Goal: Transaction & Acquisition: Purchase product/service

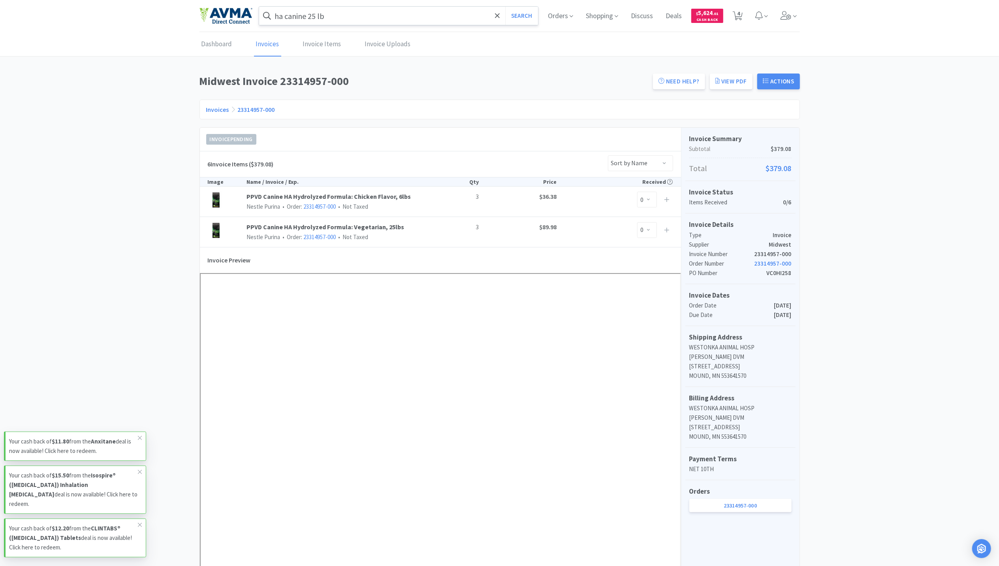
click at [365, 11] on input "ha canine 25 lb" at bounding box center [398, 16] width 279 height 18
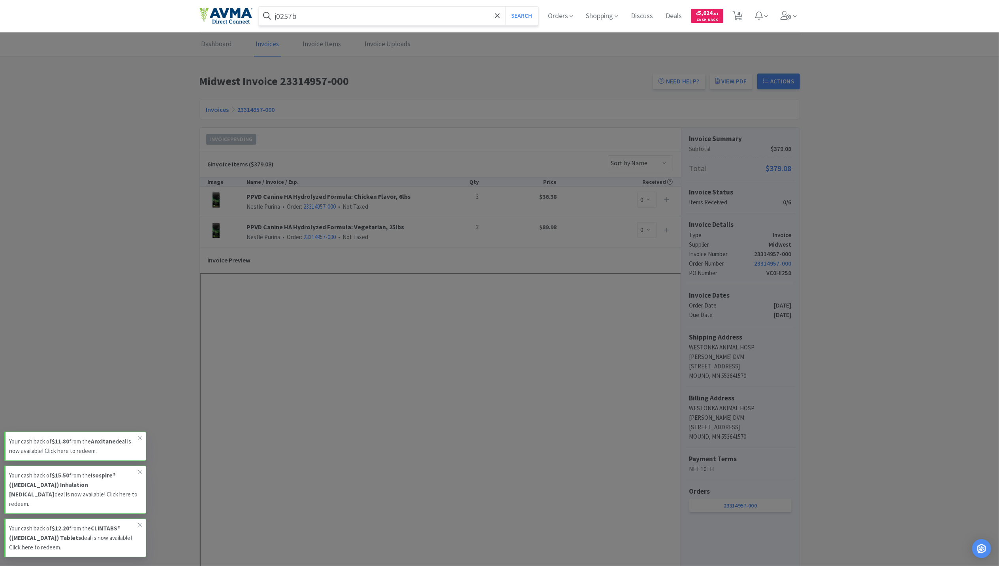
type input "j0257b"
click at [505, 7] on button "Search" at bounding box center [521, 16] width 33 height 18
select select "1"
select select "50"
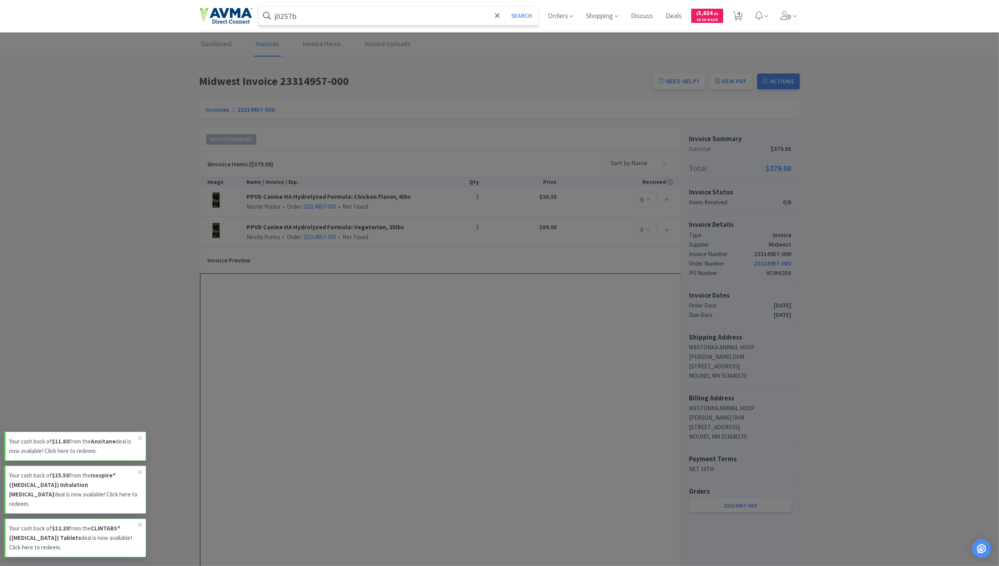
select select "3"
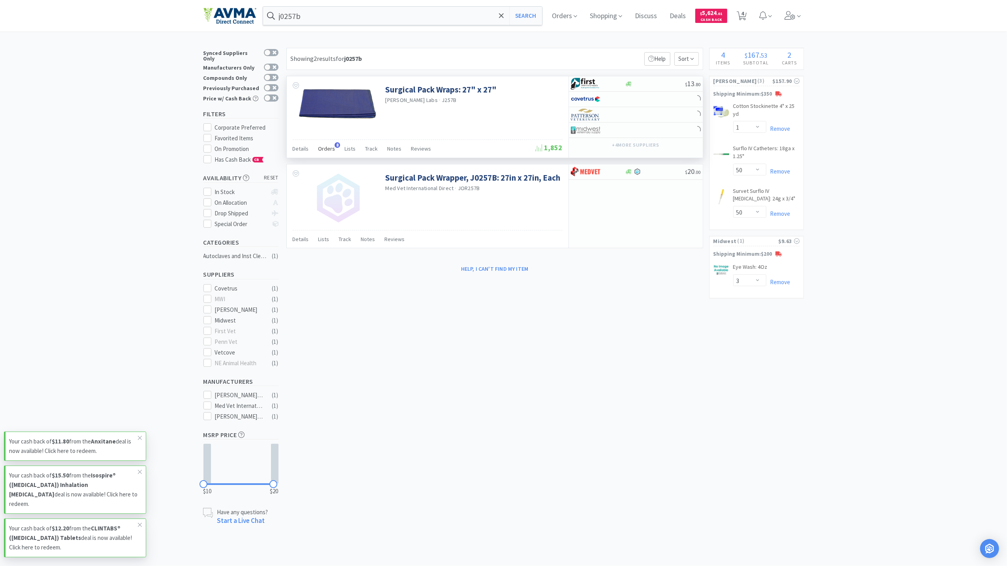
click at [324, 151] on span "Orders" at bounding box center [326, 148] width 17 height 7
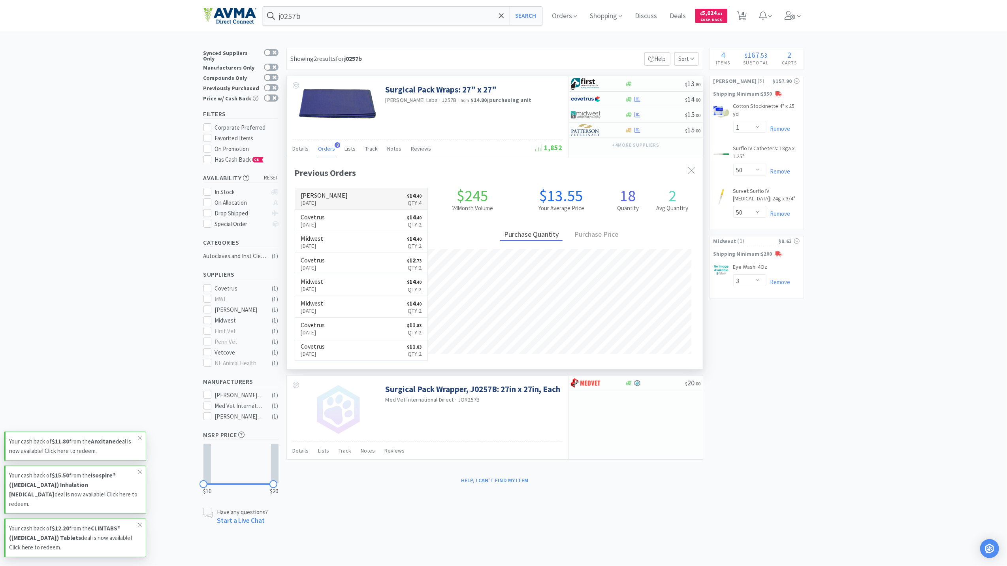
scroll to position [212, 416]
click at [685, 513] on div "× Filter Results Synced Suppliers Only Manufacturers Only Compounds Only Previo…" at bounding box center [503, 287] width 600 height 478
